Goal: Check status: Check status

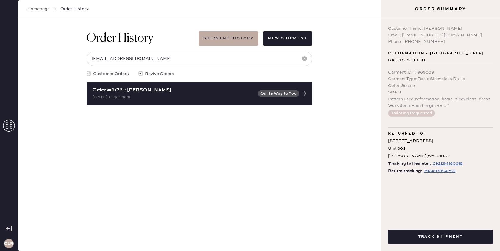
click at [8, 125] on icon at bounding box center [9, 126] width 12 height 12
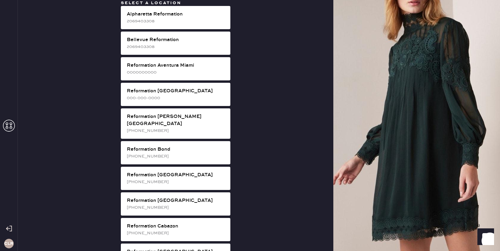
scroll to position [145, 0]
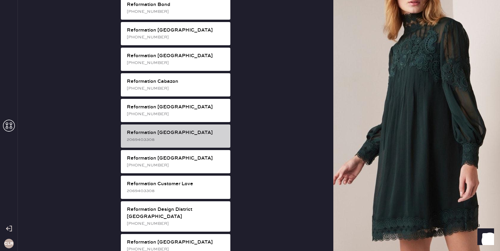
click at [179, 129] on div "Reformation [GEOGRAPHIC_DATA]" at bounding box center [176, 132] width 99 height 7
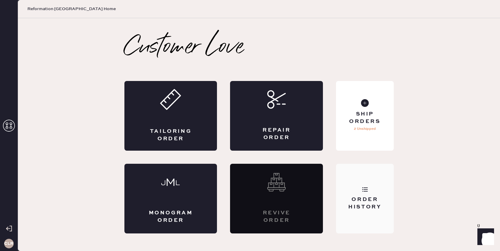
drag, startPoint x: 396, startPoint y: 195, endPoint x: 385, endPoint y: 196, distance: 11.3
click at [388, 196] on div "Customer Love Tailoring Order Repair Order Monogram Order Revive order Order Hi…" at bounding box center [258, 135] width 293 height 198
click at [384, 196] on div "Order History" at bounding box center [365, 203] width 48 height 15
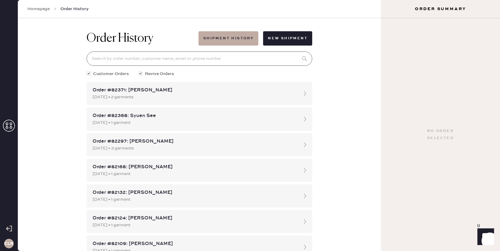
click at [241, 60] on input at bounding box center [200, 58] width 226 height 14
paste input "81654"
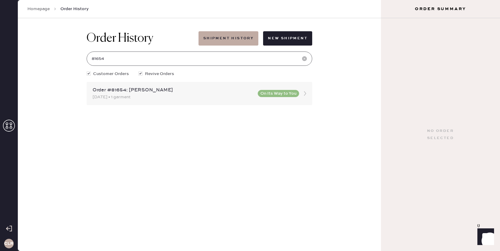
type input "81654"
drag, startPoint x: 124, startPoint y: 91, endPoint x: 90, endPoint y: 92, distance: 33.9
click at [90, 92] on div "Order #81654: [PERSON_NAME] [DATE] • 1 garment On Its Way to You" at bounding box center [200, 93] width 226 height 23
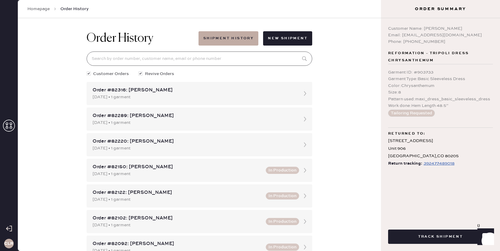
click at [129, 59] on input at bounding box center [200, 58] width 226 height 14
paste input "81654"
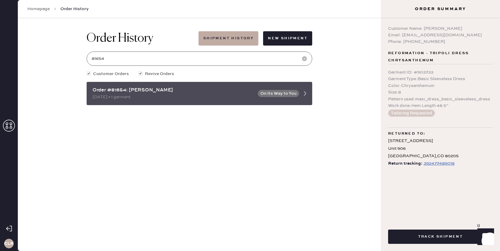
type input "81654"
drag, startPoint x: 125, startPoint y: 91, endPoint x: 93, endPoint y: 91, distance: 31.8
click at [93, 91] on div "Order #81654: [PERSON_NAME]" at bounding box center [174, 90] width 162 height 7
copy div "Order #81654"
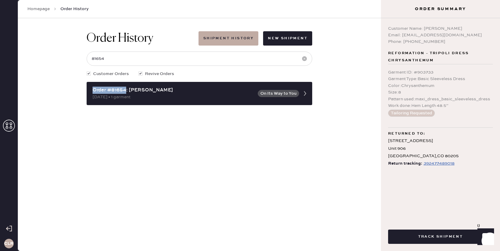
click at [442, 162] on div "392477489018" at bounding box center [438, 163] width 31 height 7
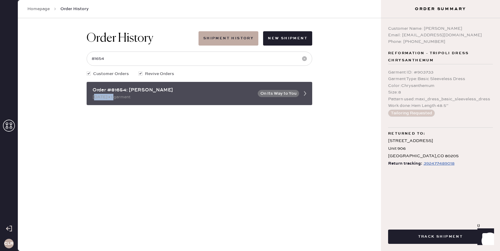
drag, startPoint x: 117, startPoint y: 97, endPoint x: 92, endPoint y: 97, distance: 24.7
click at [91, 97] on div "Order #81654: [PERSON_NAME] [DATE] • 1 garment On Its Way to You" at bounding box center [200, 93] width 226 height 23
copy div "[DATE]"
